Goal: Information Seeking & Learning: Check status

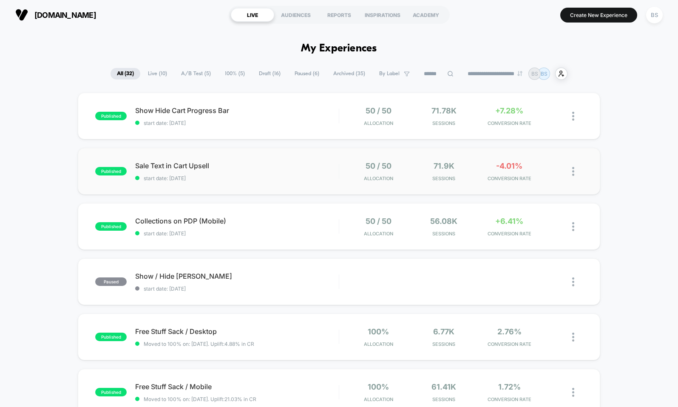
click at [362, 172] on div "50 / 50 Allocation" at bounding box center [377, 171] width 61 height 20
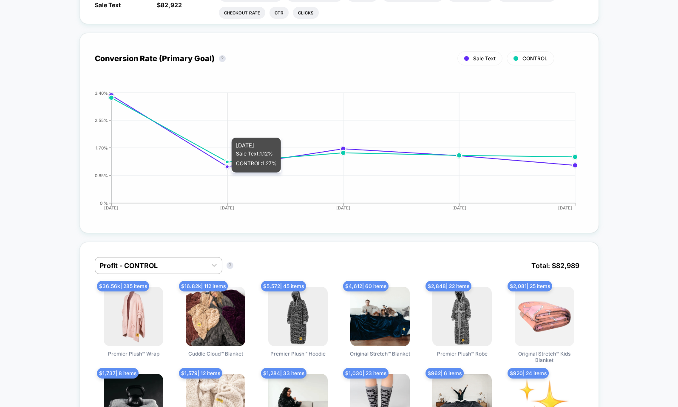
scroll to position [299, 0]
